Goal: Understand process/instructions

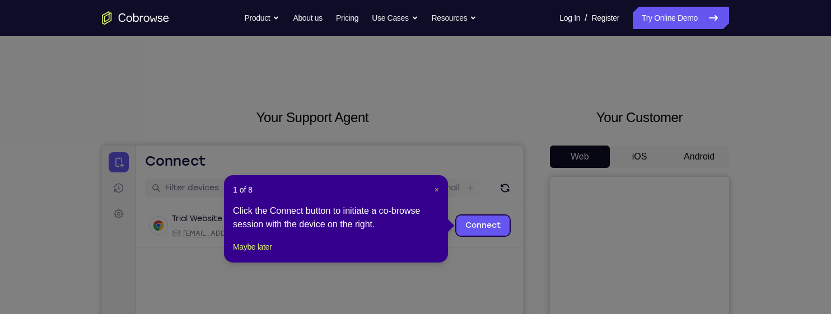
click at [435, 194] on span "×" at bounding box center [437, 189] width 4 height 9
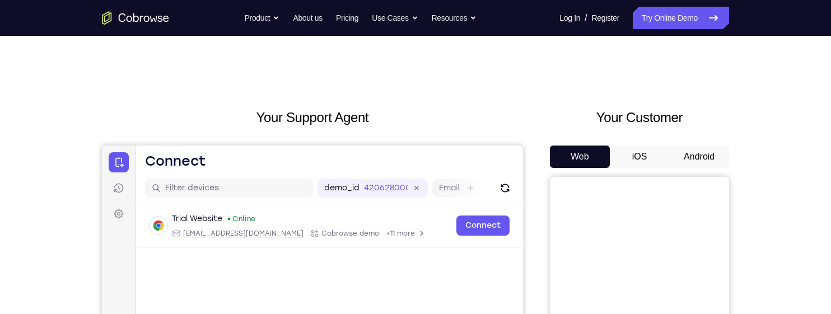
click at [698, 156] on button "Android" at bounding box center [699, 157] width 60 height 22
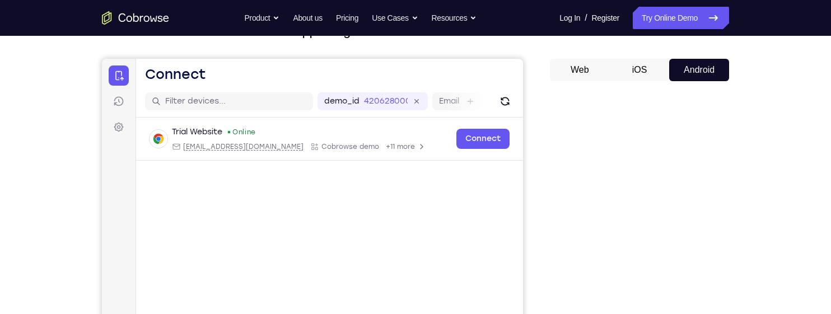
scroll to position [73, 0]
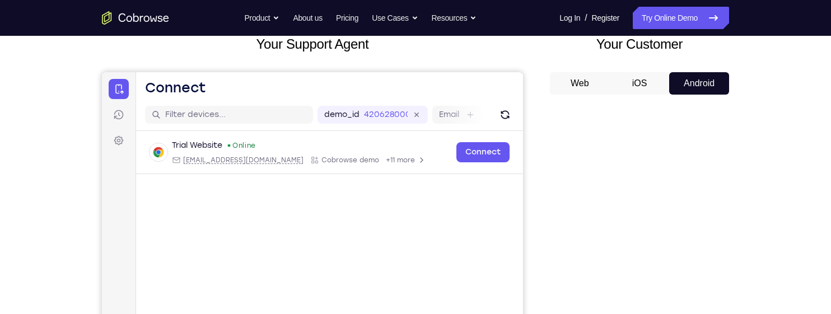
click at [646, 87] on button "iOS" at bounding box center [640, 83] width 60 height 22
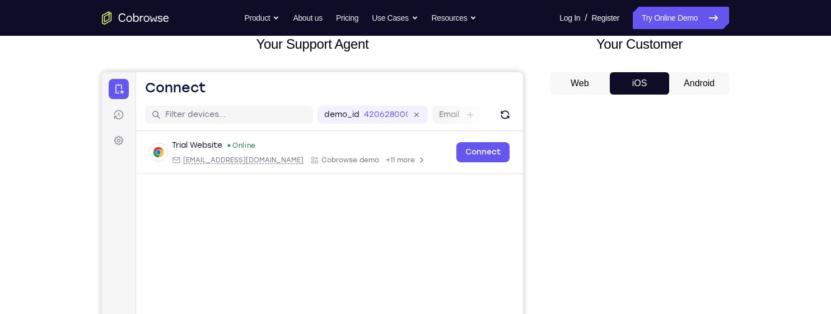
click at [589, 81] on button "Web" at bounding box center [580, 83] width 60 height 22
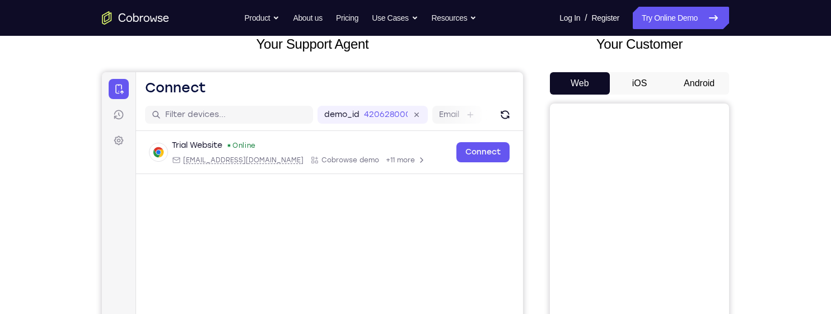
click at [708, 84] on button "Android" at bounding box center [699, 83] width 60 height 22
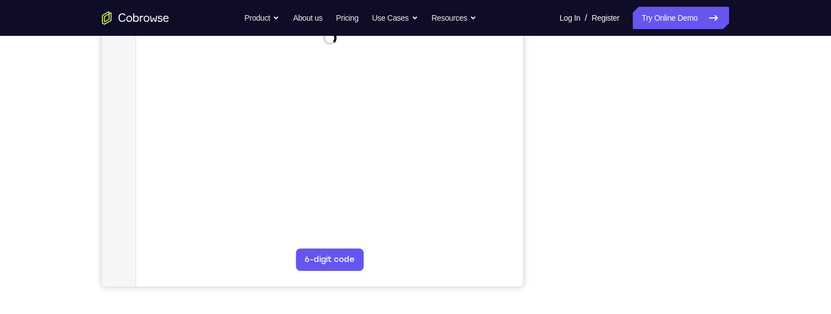
scroll to position [235, 0]
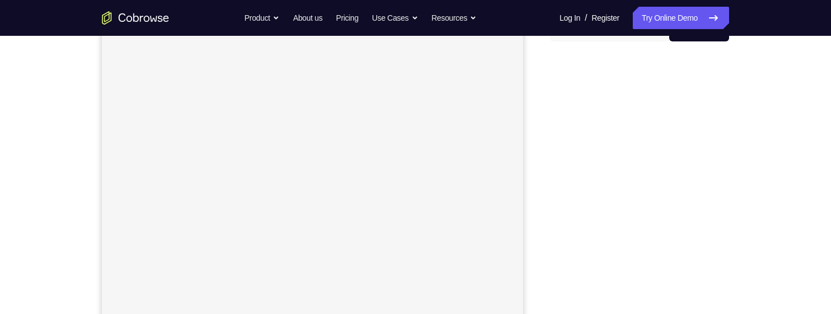
scroll to position [126, 0]
